Goal: Task Accomplishment & Management: Use online tool/utility

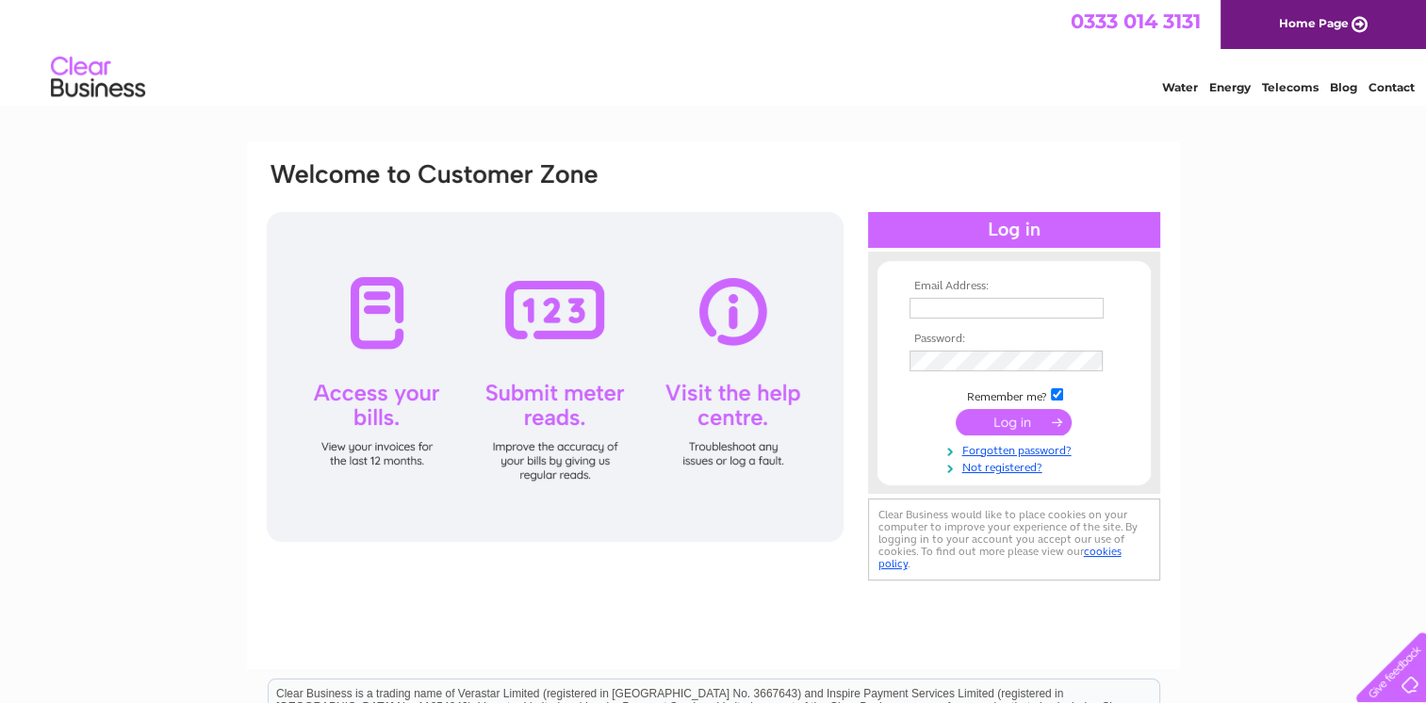
type input "jvmhaworth@hotmail.co.uk"
click at [1031, 418] on input "submit" at bounding box center [1014, 422] width 116 height 26
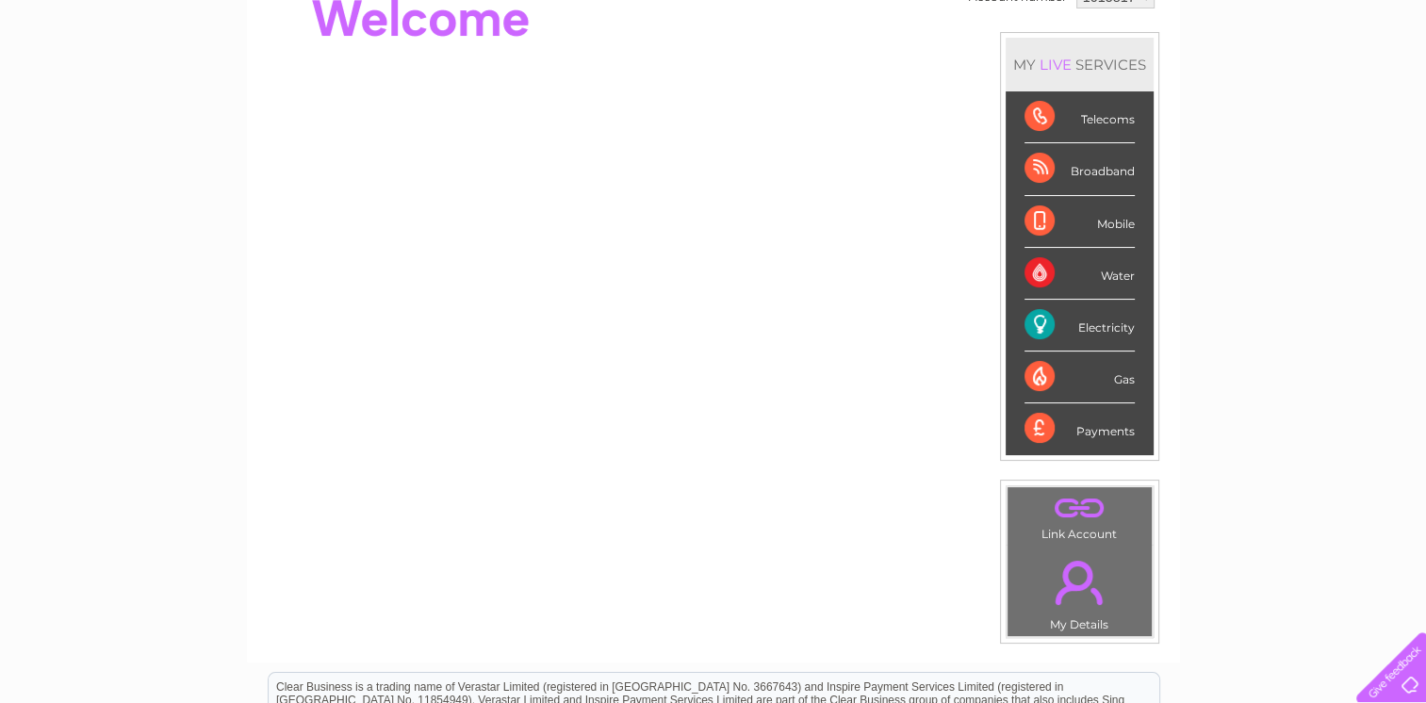
scroll to position [226, 0]
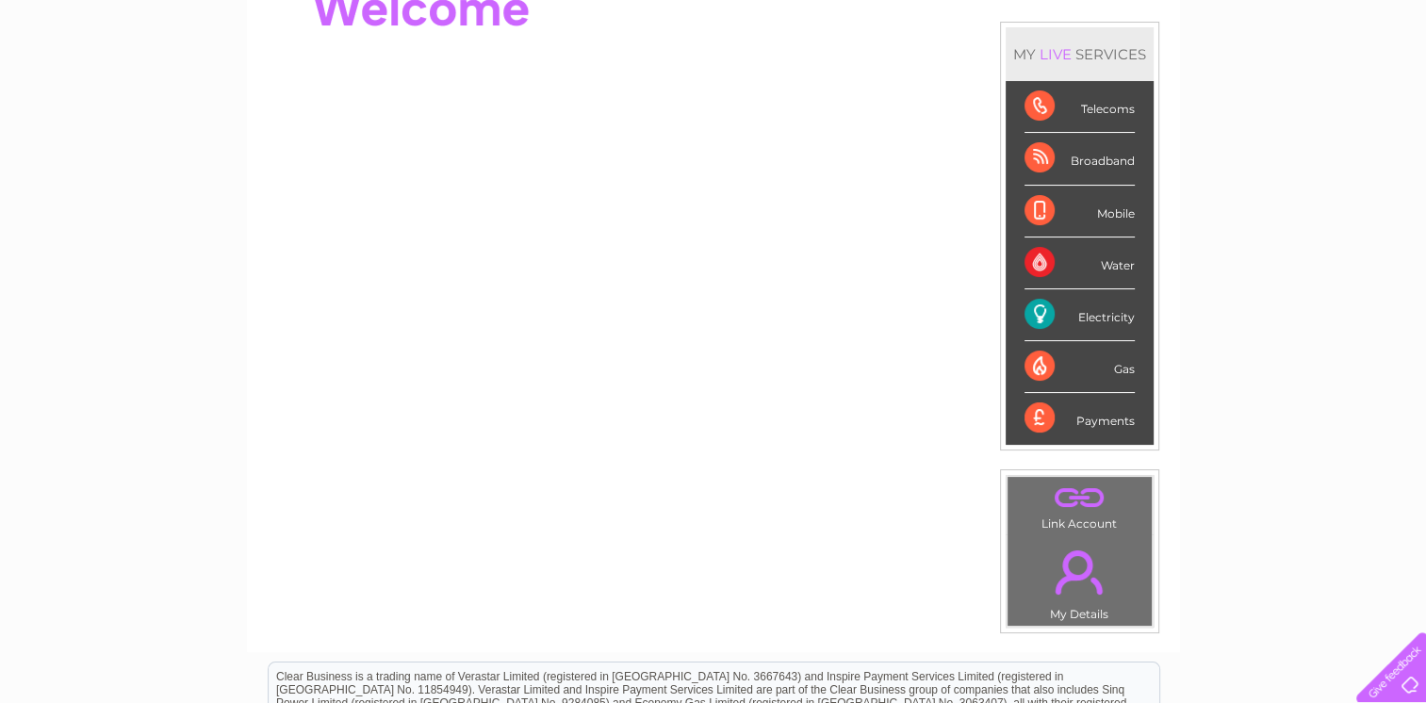
click at [1069, 314] on div "Electricity" at bounding box center [1080, 315] width 110 height 52
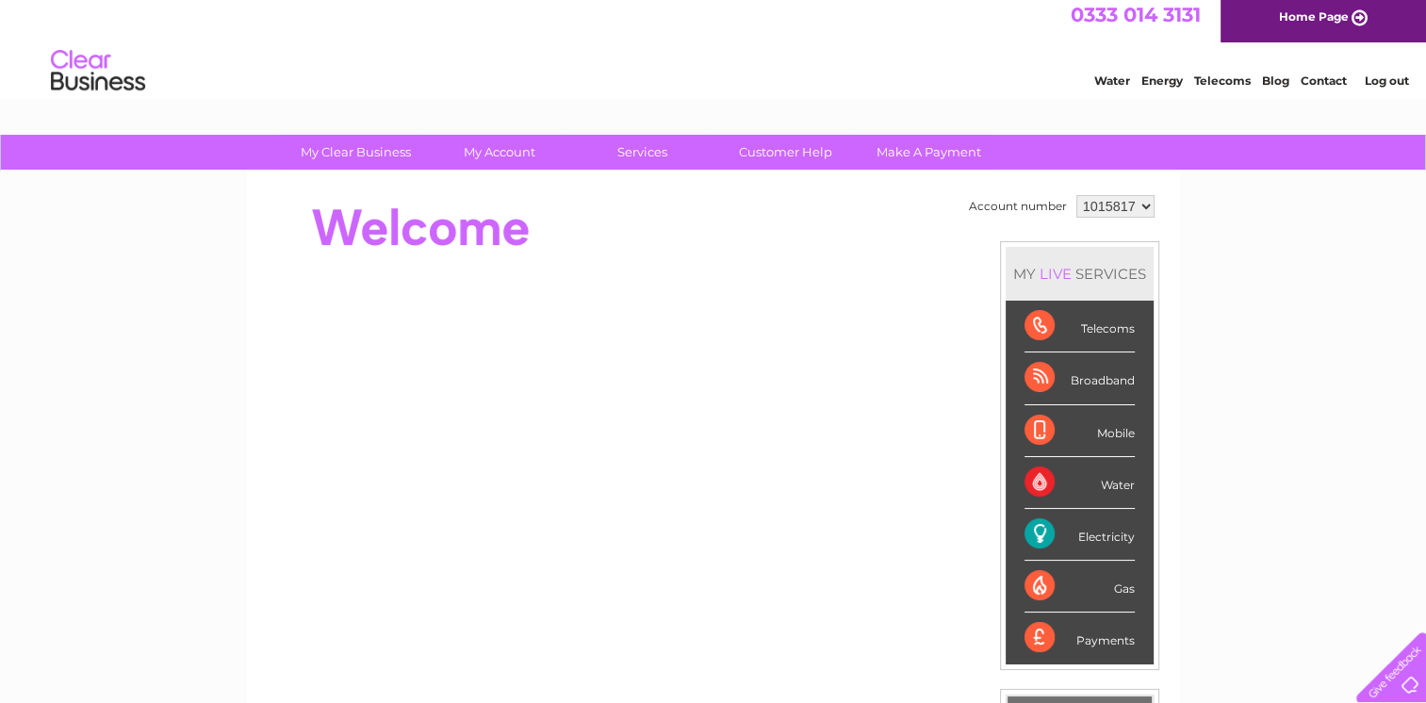
scroll to position [0, 0]
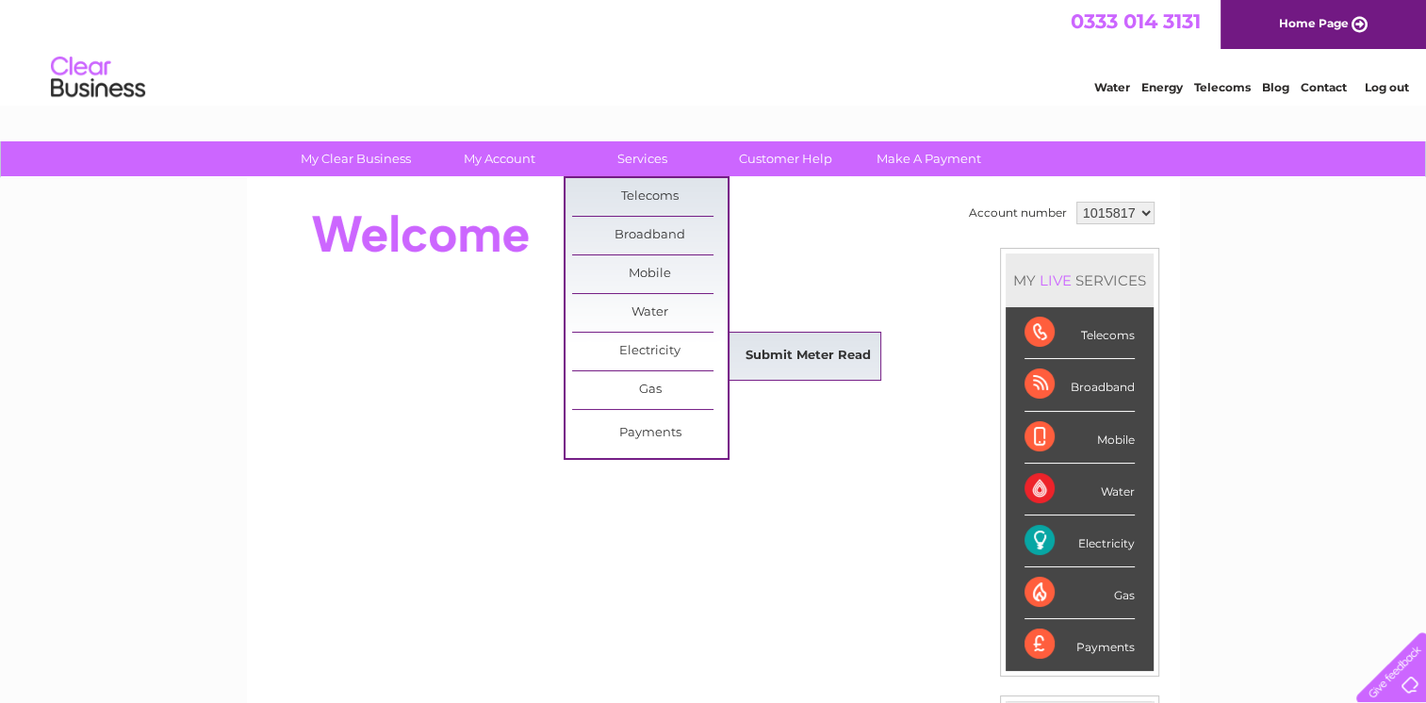
click at [760, 359] on link "Submit Meter Read" at bounding box center [809, 356] width 156 height 38
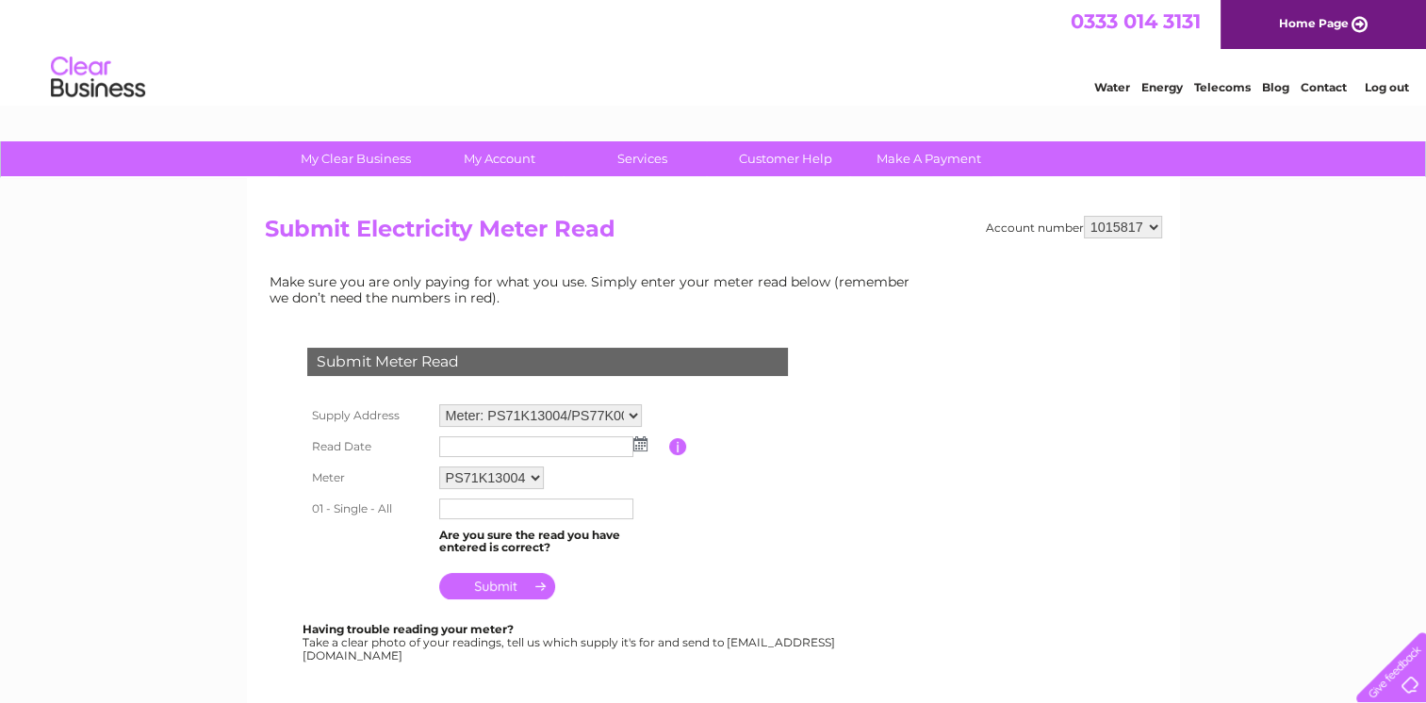
click at [638, 441] on img at bounding box center [640, 443] width 14 height 15
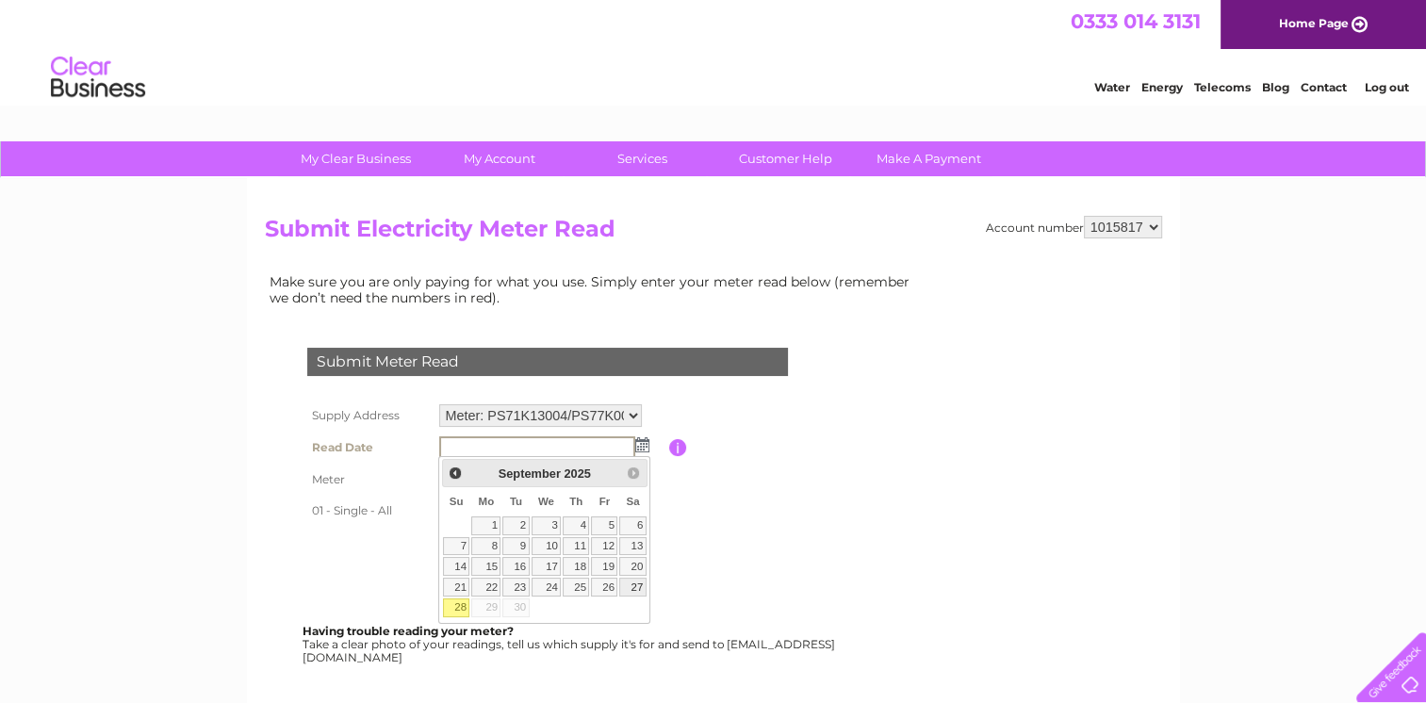
click at [633, 585] on link "27" at bounding box center [632, 587] width 26 height 19
type input "2025/09/27"
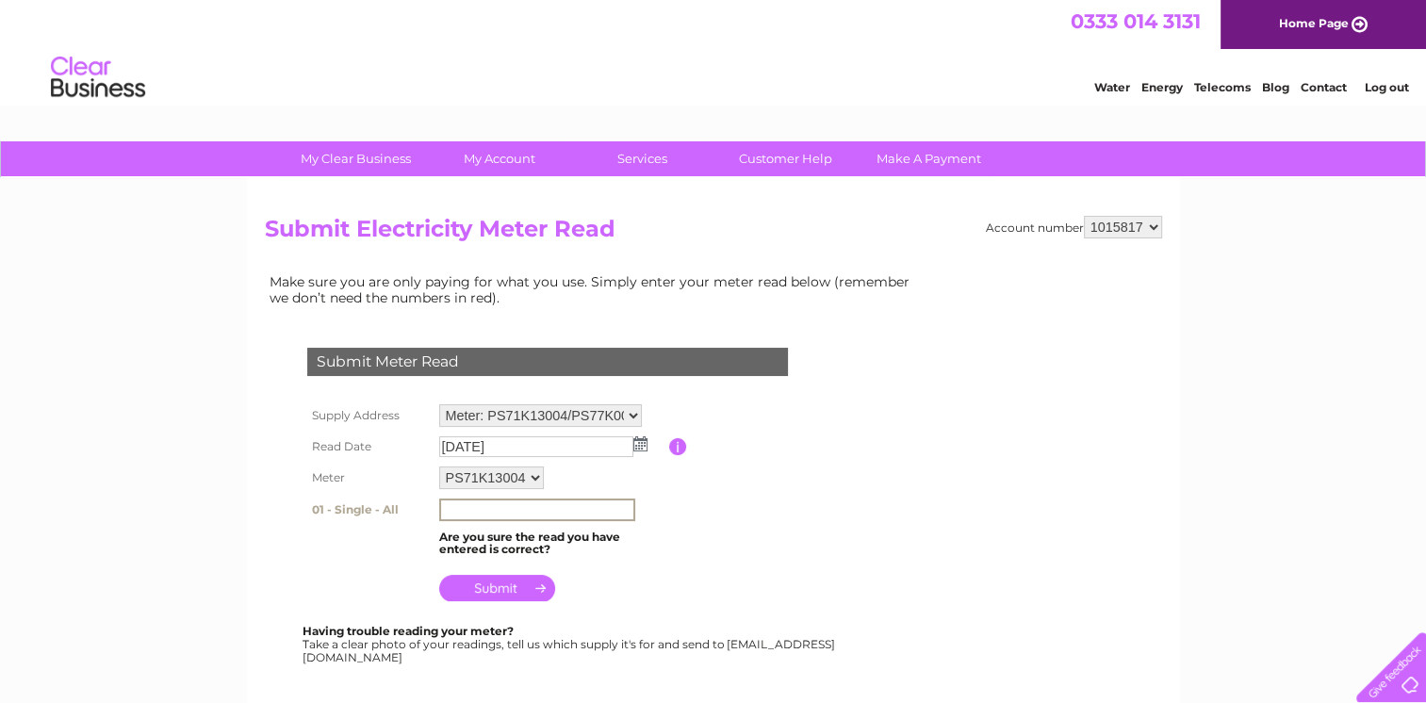
click at [451, 511] on input "text" at bounding box center [537, 510] width 196 height 23
type input "77974"
click at [486, 584] on input "submit" at bounding box center [497, 588] width 116 height 26
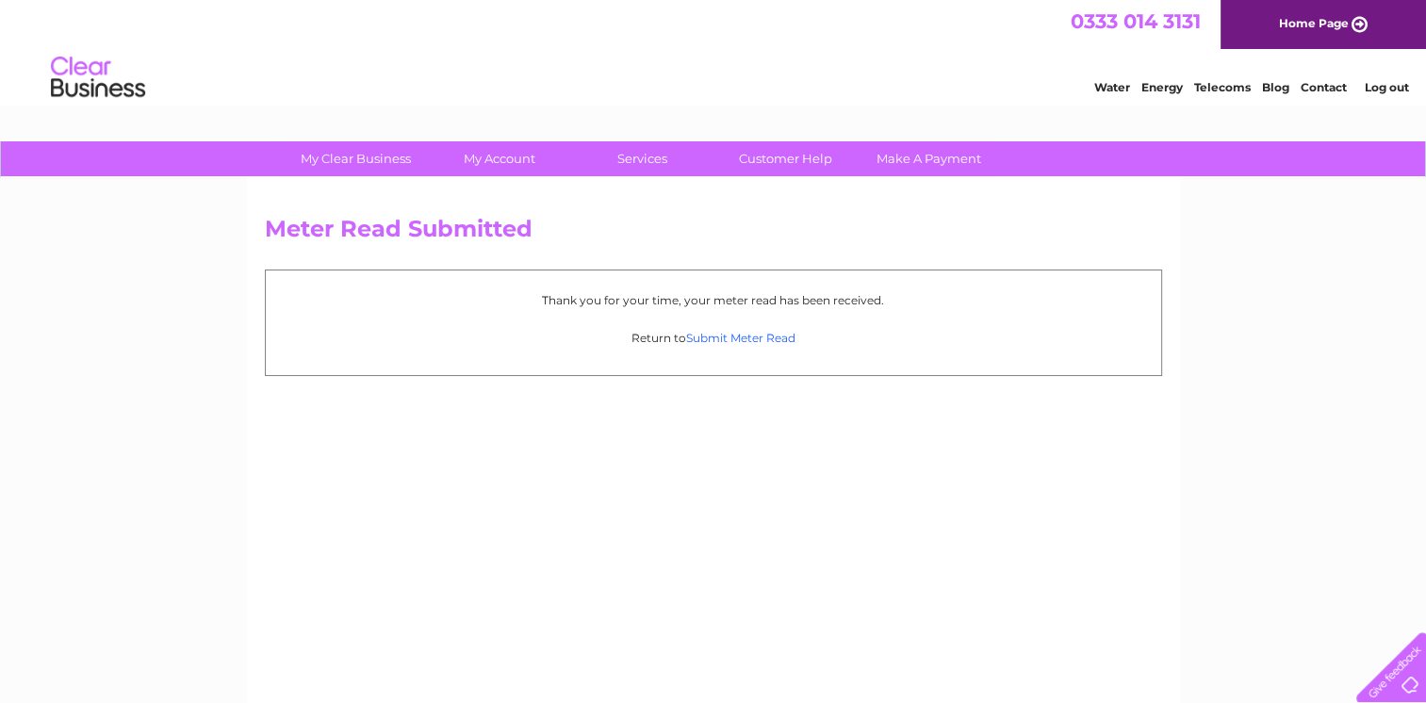
click at [740, 333] on link "Submit Meter Read" at bounding box center [740, 338] width 109 height 14
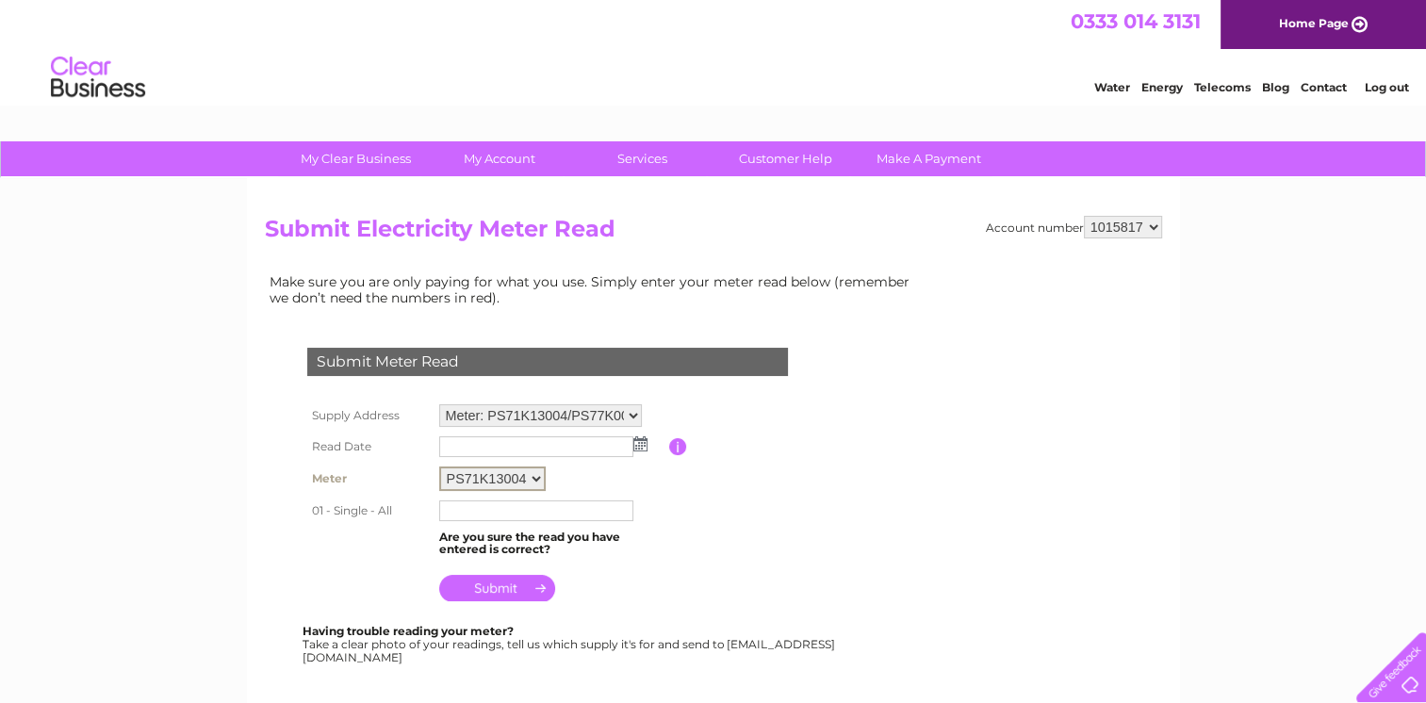
click at [534, 472] on select "PS71K13004 PS77K00526 PS80K02629" at bounding box center [492, 479] width 107 height 25
select select "168343"
click at [439, 467] on select "PS71K13004 PS77K00526 PS80K02629" at bounding box center [492, 479] width 107 height 25
click at [637, 443] on img at bounding box center [640, 443] width 14 height 15
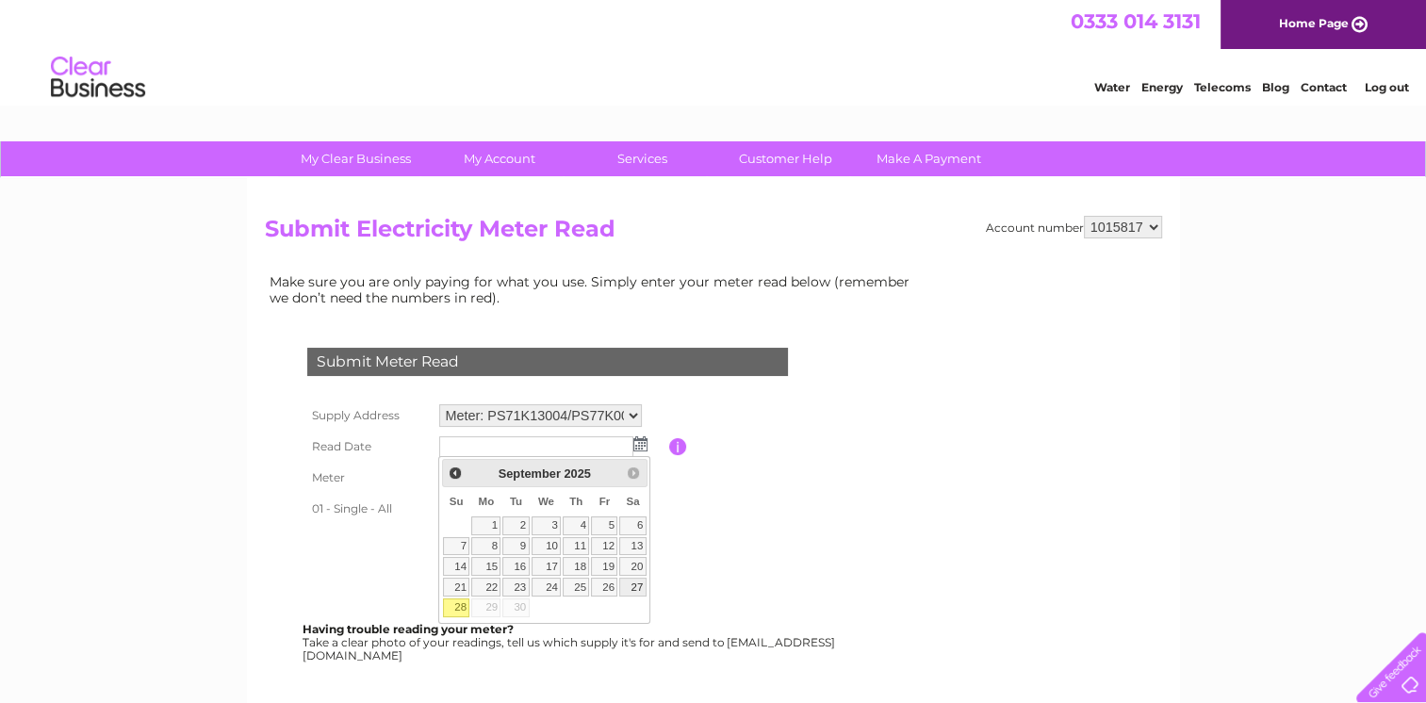
click at [637, 584] on link "27" at bounding box center [632, 587] width 26 height 19
type input "2025/09/27"
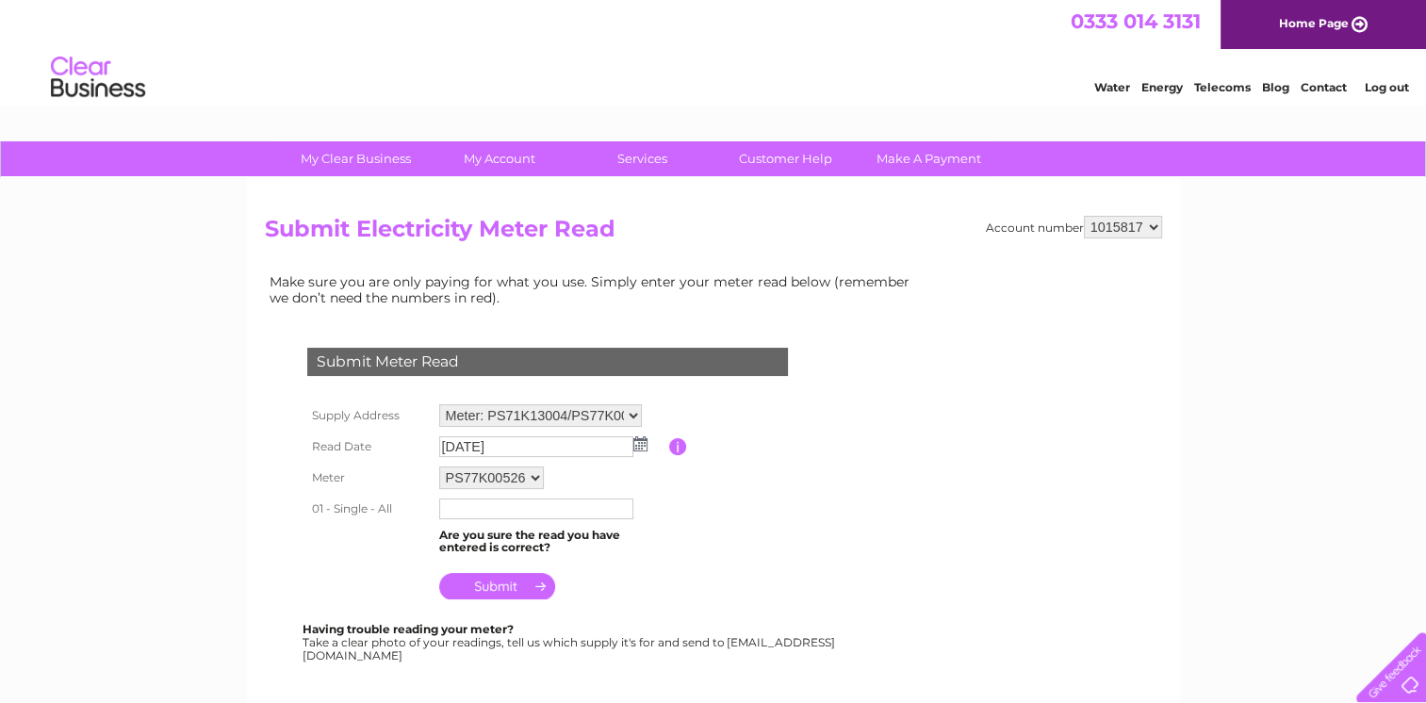
click at [448, 504] on input "text" at bounding box center [536, 509] width 194 height 21
type input "59032"
click at [509, 588] on input "submit" at bounding box center [497, 588] width 116 height 26
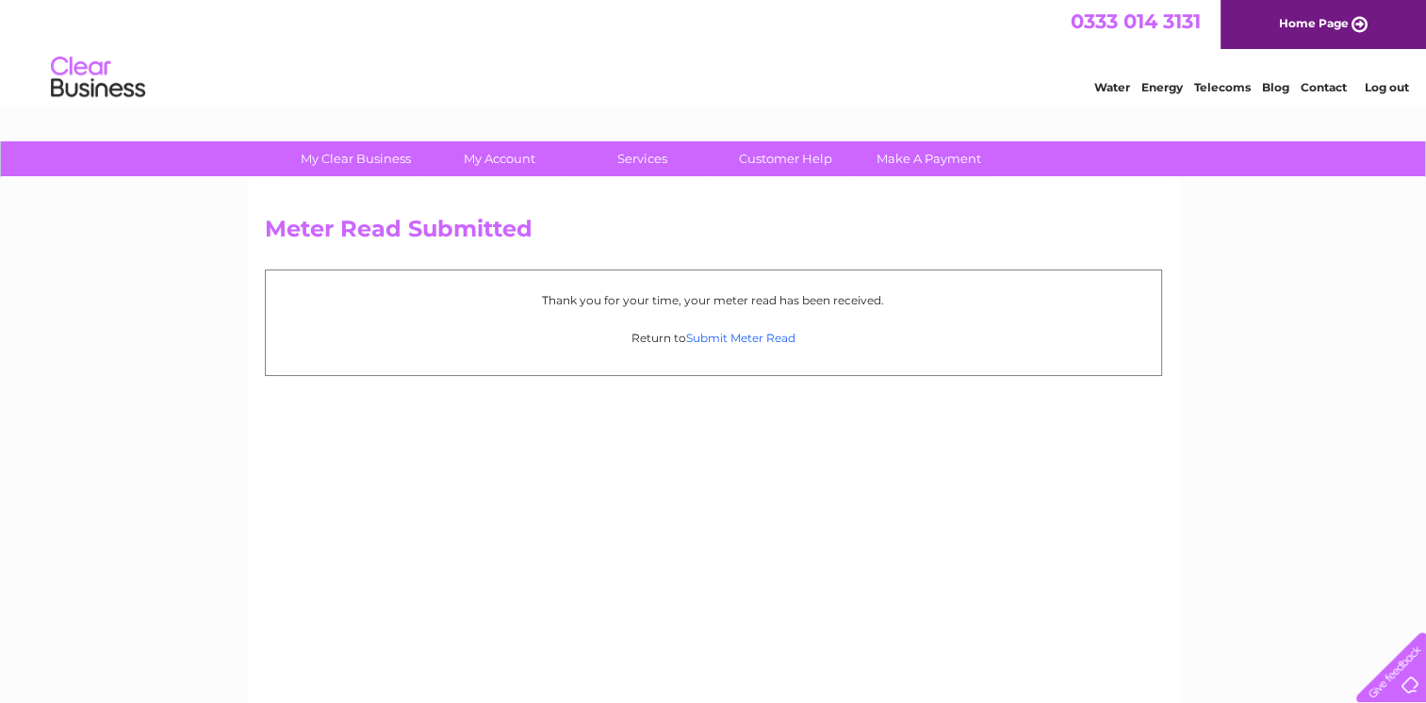
click at [721, 335] on link "Submit Meter Read" at bounding box center [740, 338] width 109 height 14
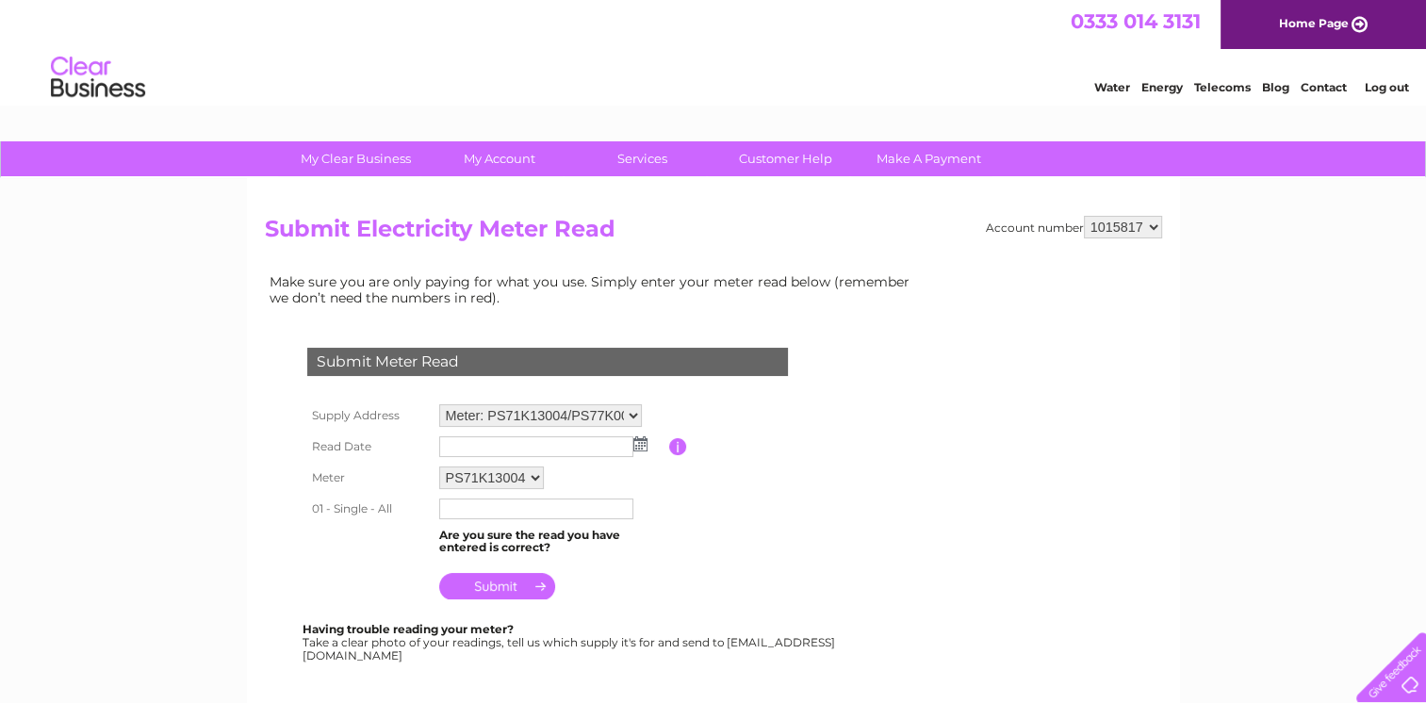
click at [536, 477] on select "PS71K13004 PS77K00526 PS80K02629" at bounding box center [491, 478] width 105 height 23
select select "168344"
click at [439, 467] on select "PS71K13004 PS77K00526 PS80K02629" at bounding box center [492, 479] width 107 height 25
click at [640, 444] on img at bounding box center [640, 443] width 14 height 15
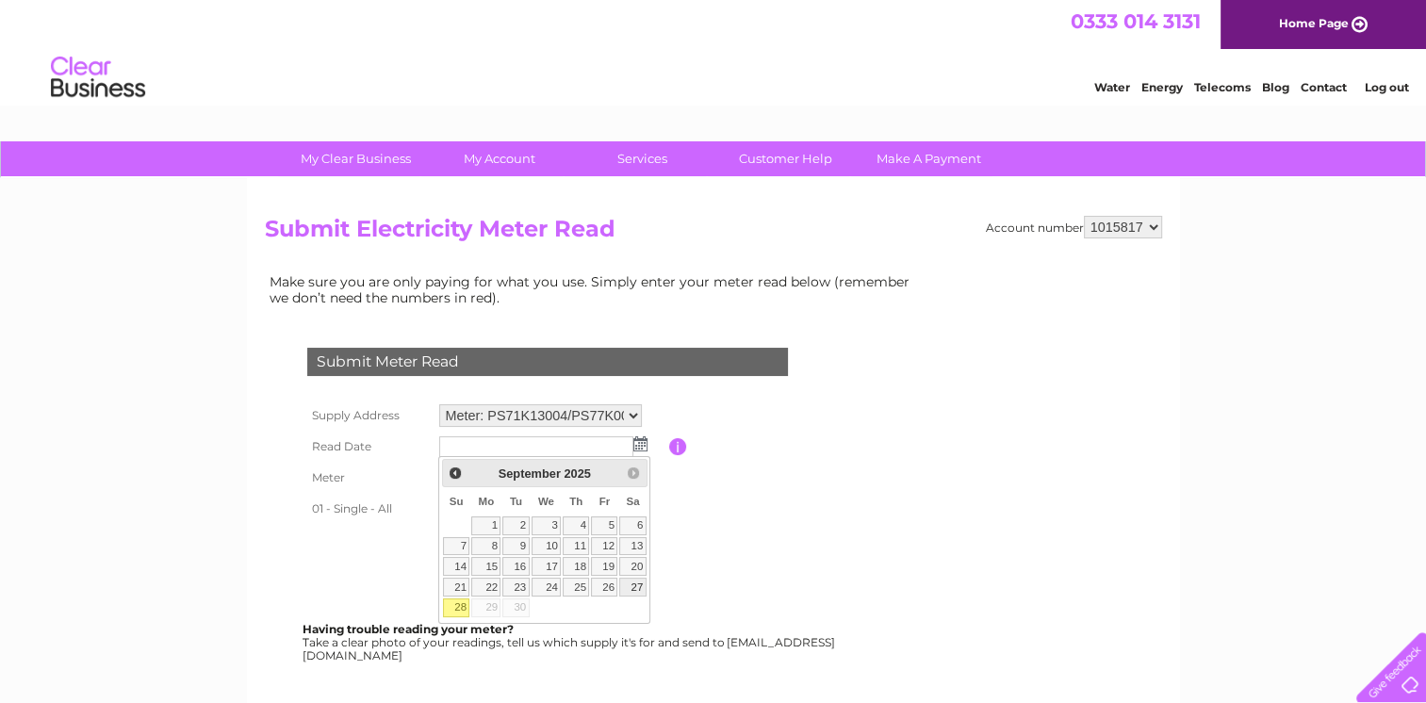
click at [637, 584] on link "27" at bounding box center [632, 587] width 26 height 19
type input "2025/09/27"
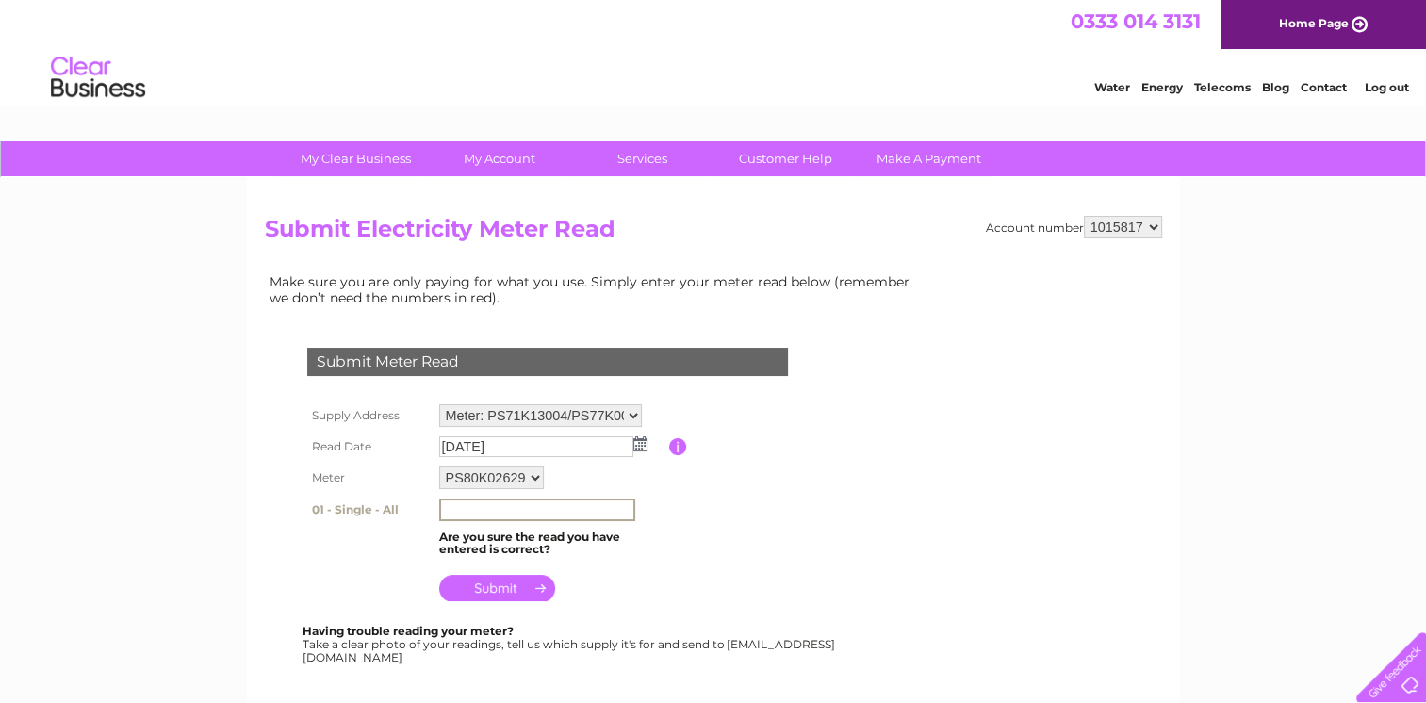
click at [450, 508] on input "text" at bounding box center [537, 510] width 196 height 23
type input "44601"
click at [505, 585] on input "submit" at bounding box center [497, 588] width 116 height 26
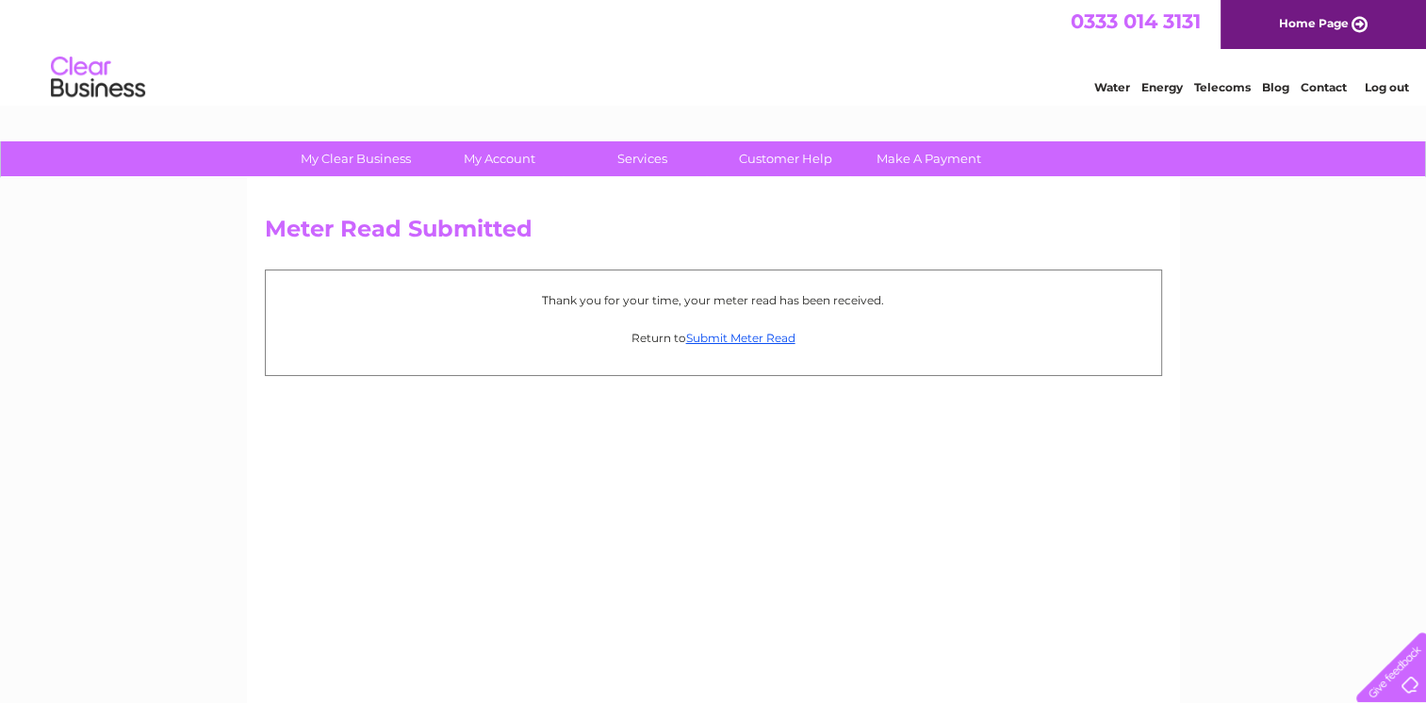
click at [1384, 85] on link "Log out" at bounding box center [1386, 87] width 44 height 14
